Goal: Transaction & Acquisition: Purchase product/service

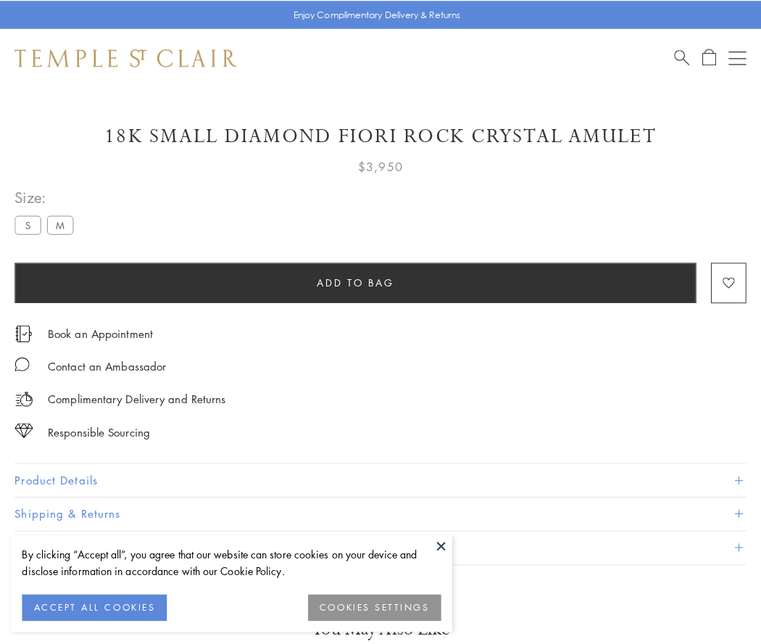
scroll to position [55, 0]
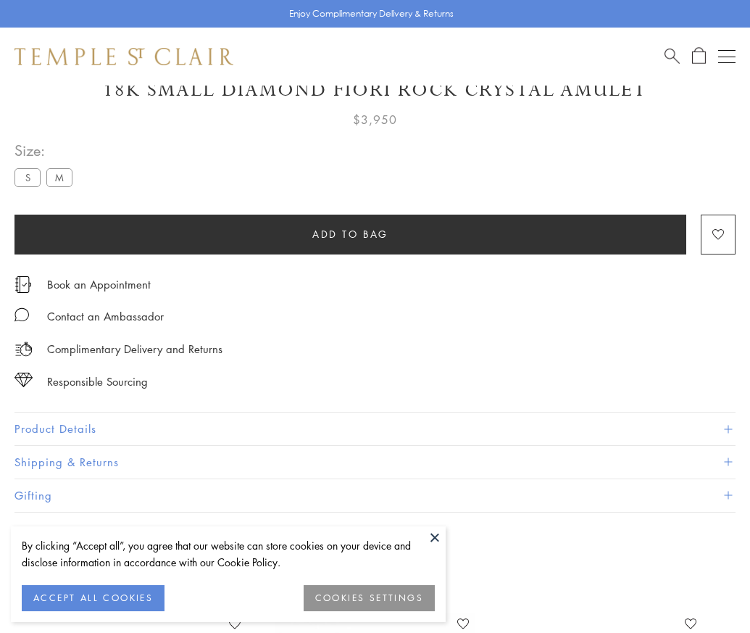
click at [350, 233] on span "Add to bag" at bounding box center [350, 234] width 76 height 16
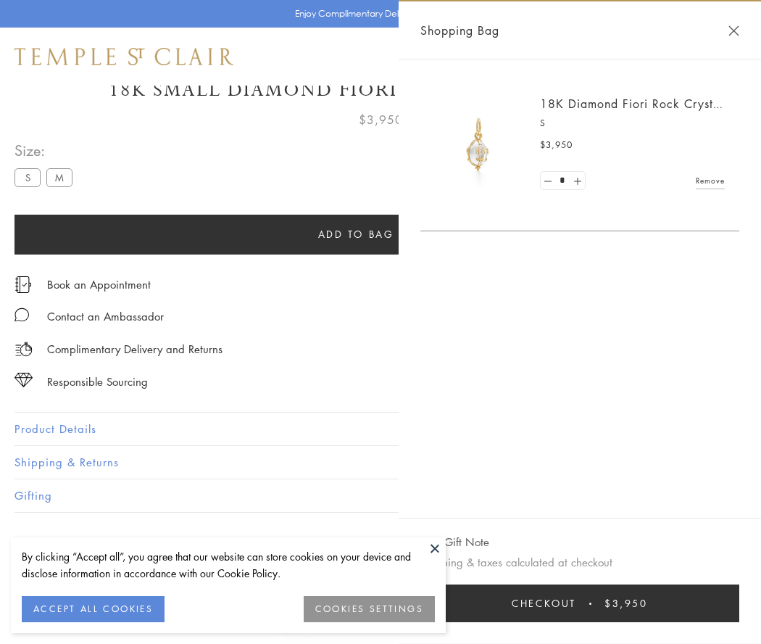
click at [581, 603] on button "Checkout $3,950" at bounding box center [579, 603] width 319 height 38
